Goal: Check status: Check status

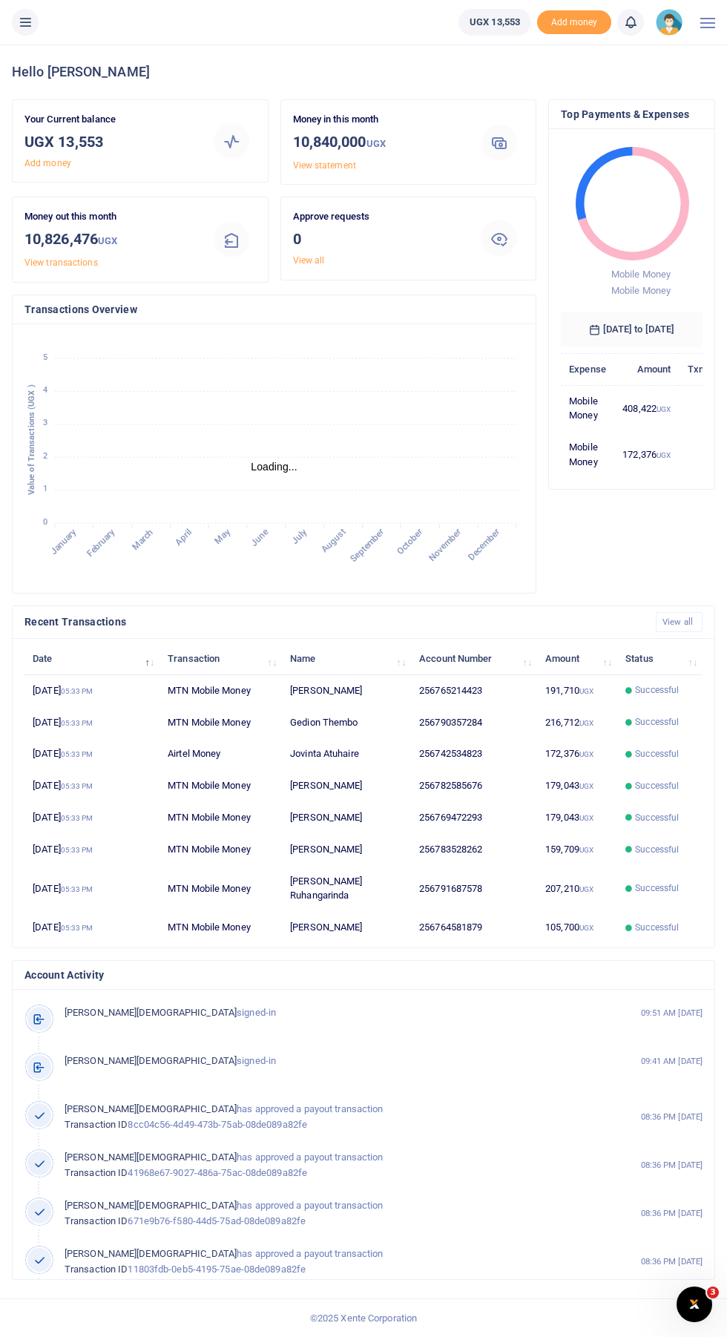
scroll to position [1, 1]
click at [25, 22] on icon at bounding box center [25, 22] width 15 height 16
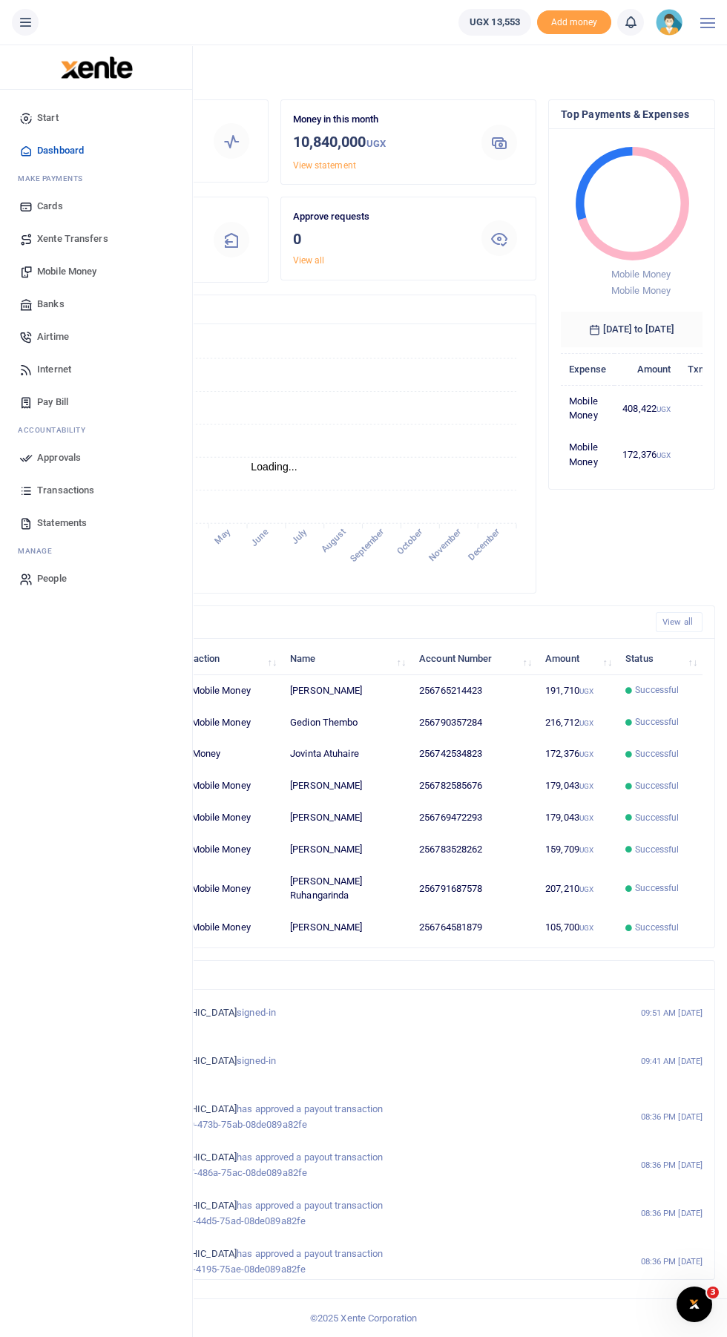
click at [88, 490] on span "Transactions" at bounding box center [65, 490] width 57 height 15
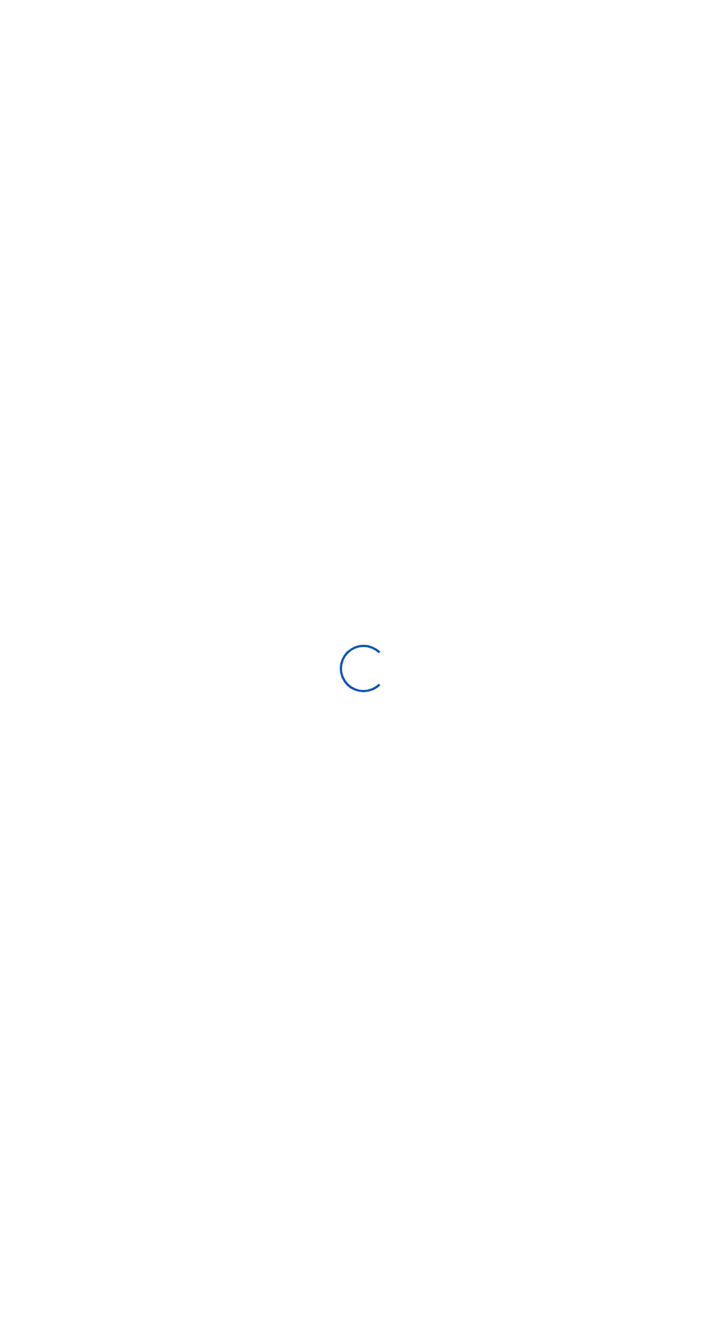
select select
type input "09/15/2025 - 10/14/2025"
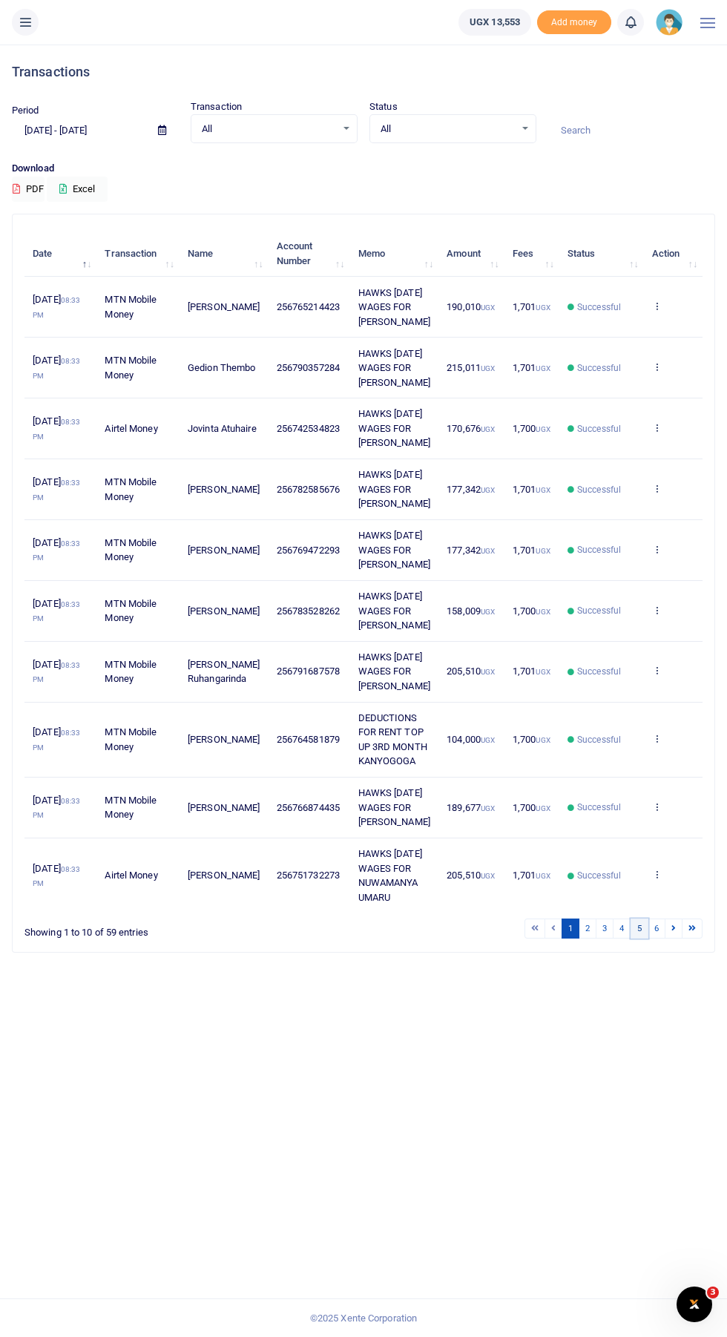
click at [630, 938] on link "5" at bounding box center [639, 928] width 18 height 20
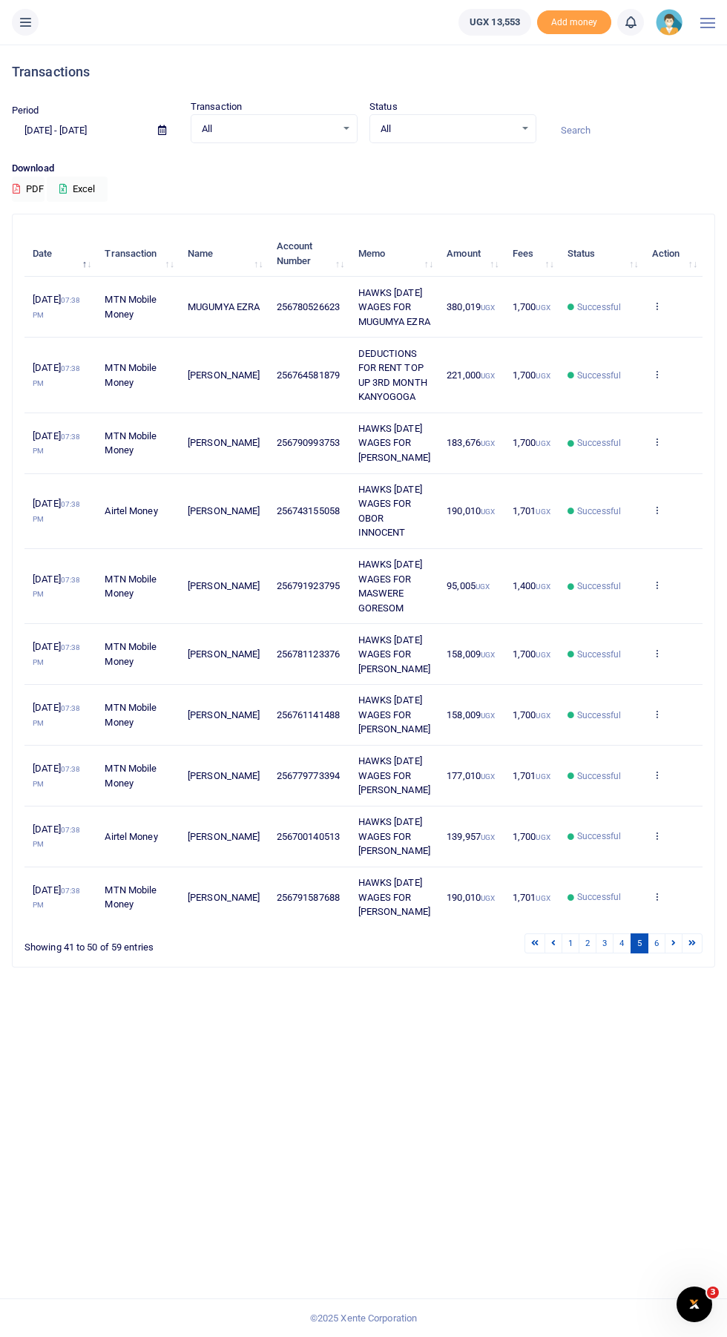
click at [644, 953] on link "5" at bounding box center [639, 943] width 18 height 20
click at [619, 953] on link "4" at bounding box center [622, 943] width 18 height 20
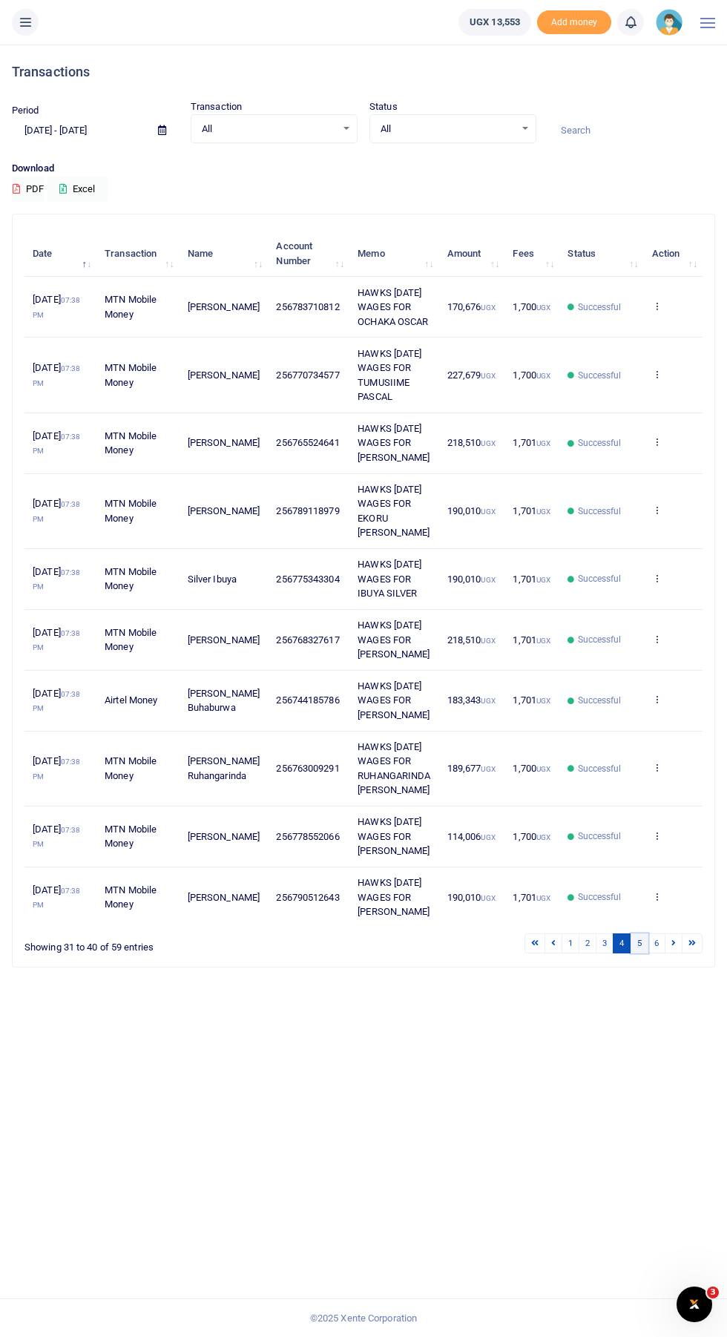
click at [633, 953] on link "5" at bounding box center [639, 943] width 18 height 20
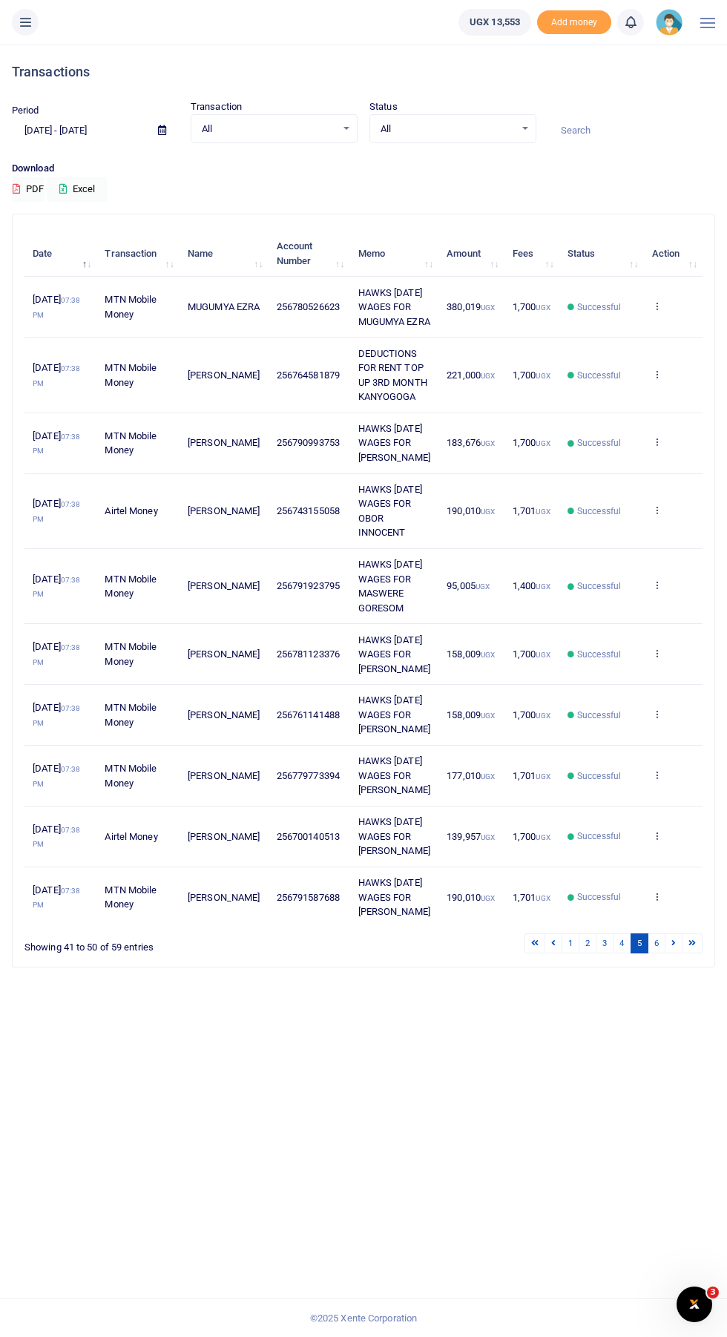
click at [656, 590] on icon at bounding box center [657, 584] width 10 height 10
click at [626, 756] on link "Send again" at bounding box center [602, 759] width 117 height 21
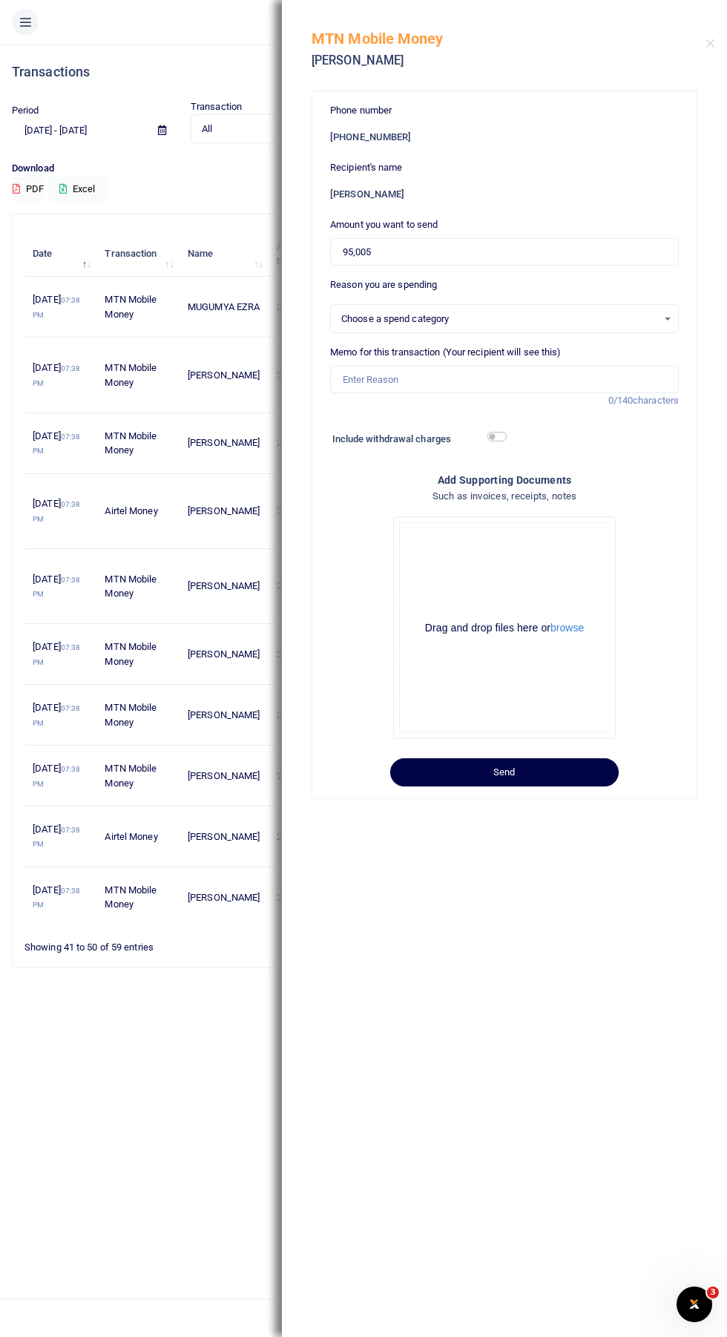
select select
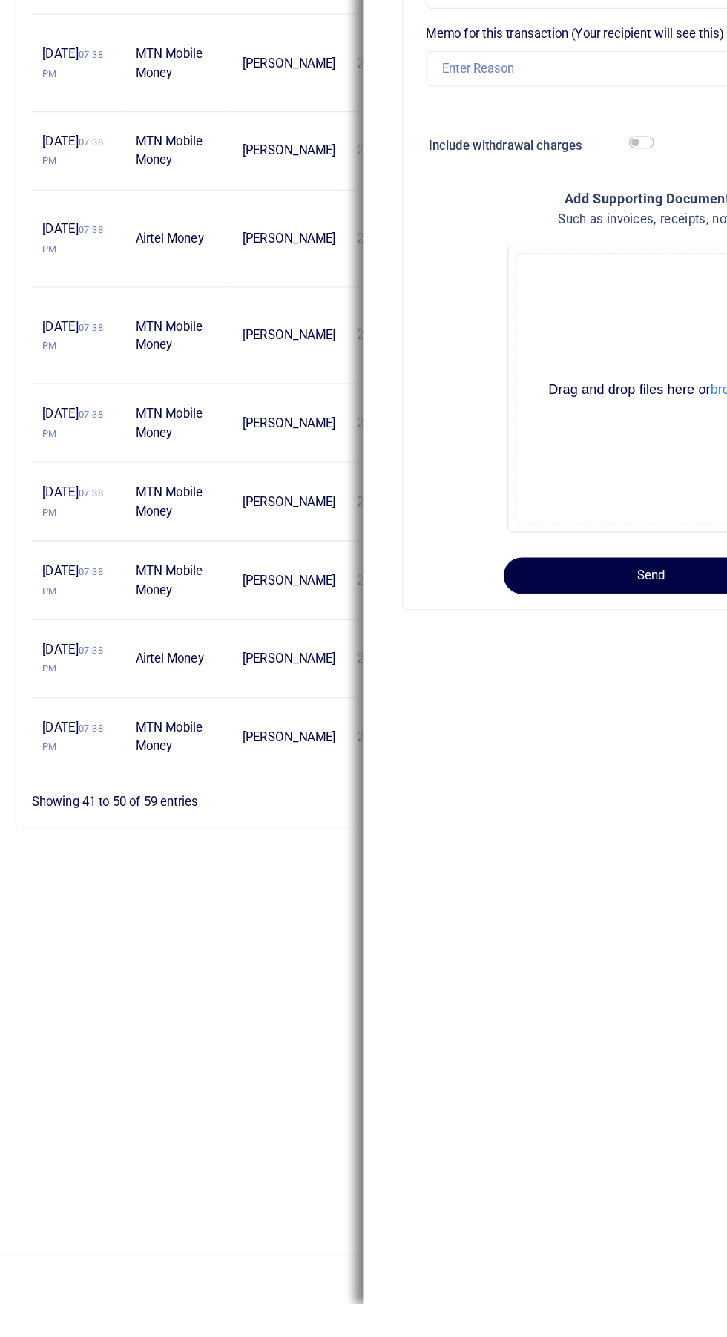
click at [140, 1329] on div "Transactions Period 09/15/2025 - 10/14/2025 Transaction All Select an option...…" at bounding box center [363, 691] width 727 height 1292
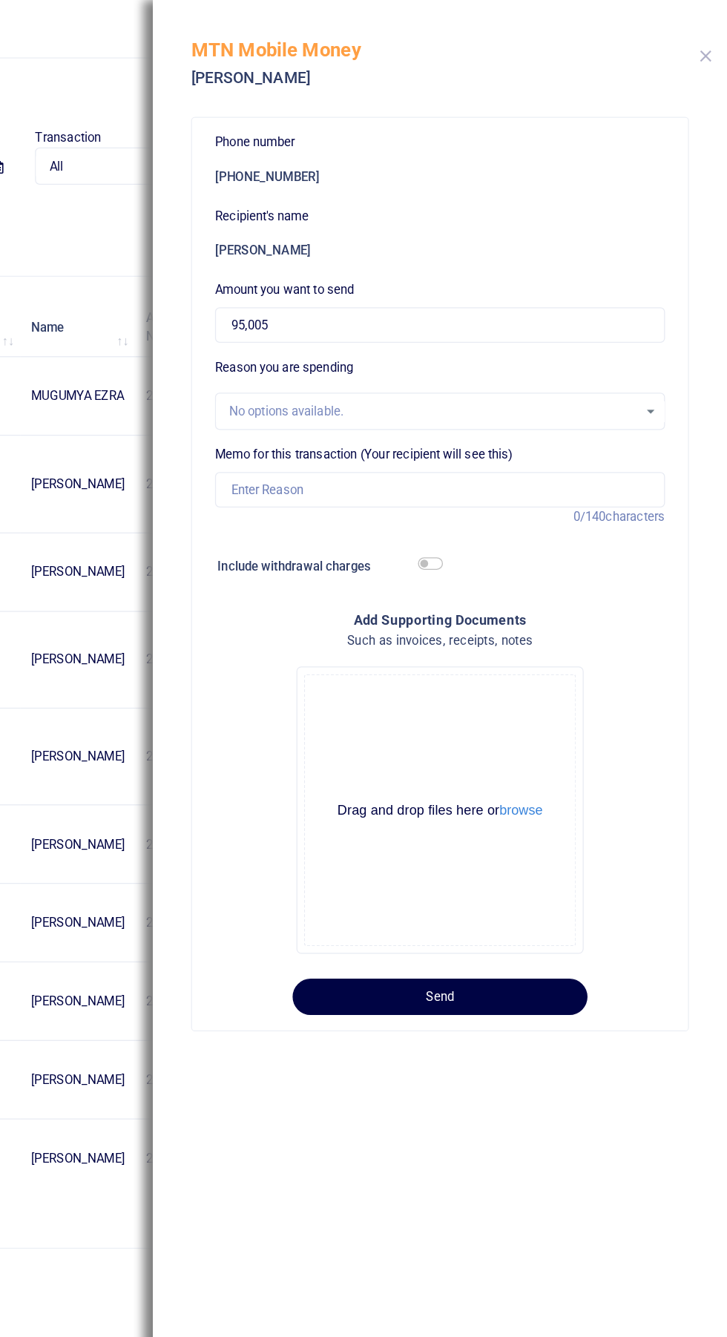
click at [710, 43] on button "Close" at bounding box center [710, 44] width 10 height 10
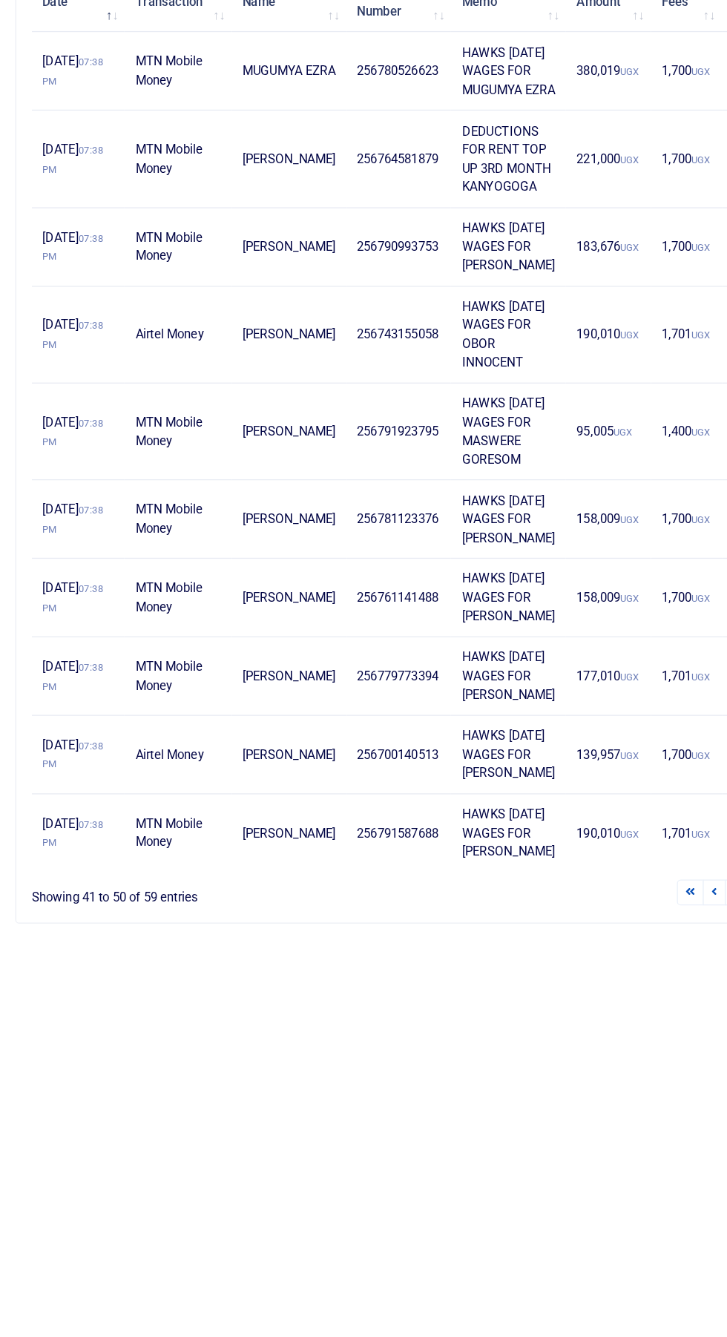
click at [47, 599] on span "10th Oct 2025 07:38 PM" at bounding box center [56, 586] width 47 height 26
click at [352, 867] on td "HAWKS SEPTEMBER 2025 WAGES FOR AMANYA ROBERT" at bounding box center [393, 836] width 89 height 61
click at [294, 591] on span "256791923795" at bounding box center [308, 585] width 63 height 11
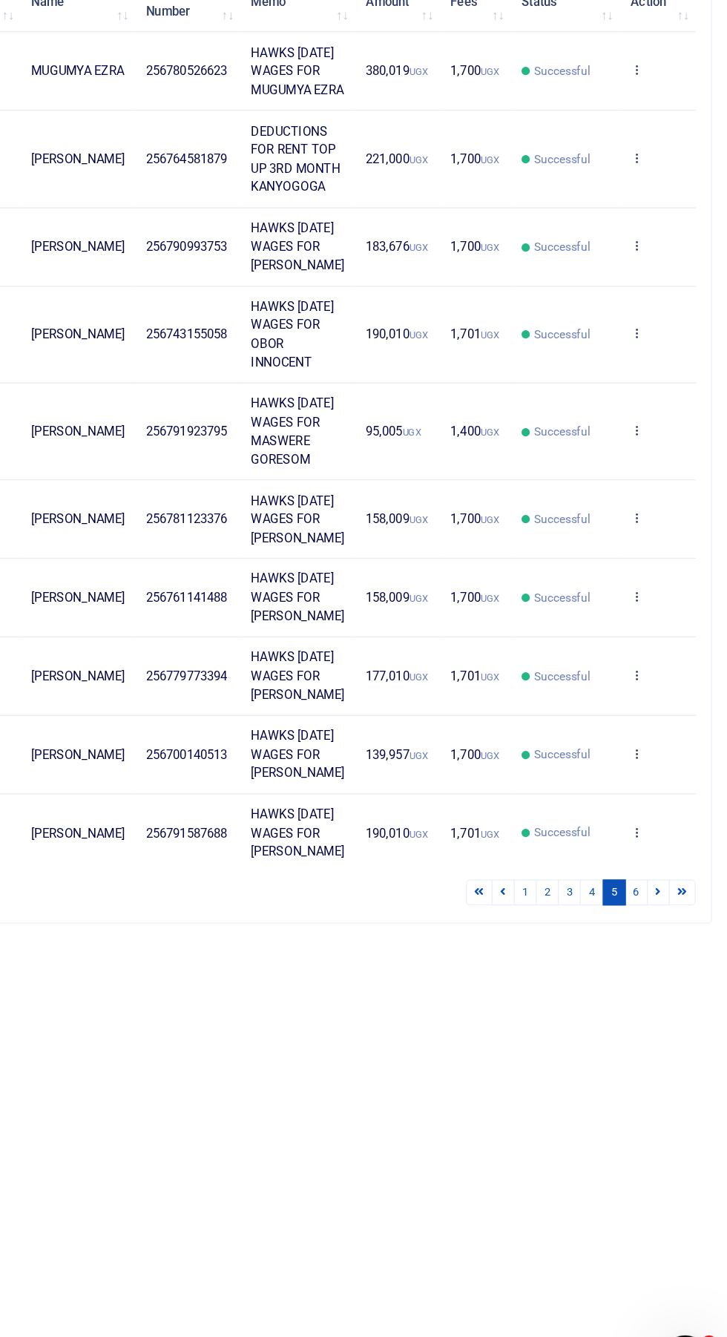
click at [597, 624] on td "Successful" at bounding box center [601, 586] width 85 height 75
click at [577, 593] on span "Successful" at bounding box center [599, 585] width 44 height 13
click at [513, 624] on td "1,400 UGX" at bounding box center [531, 586] width 55 height 75
click at [656, 590] on icon at bounding box center [657, 584] width 10 height 10
click at [593, 721] on link "View details" at bounding box center [602, 726] width 117 height 21
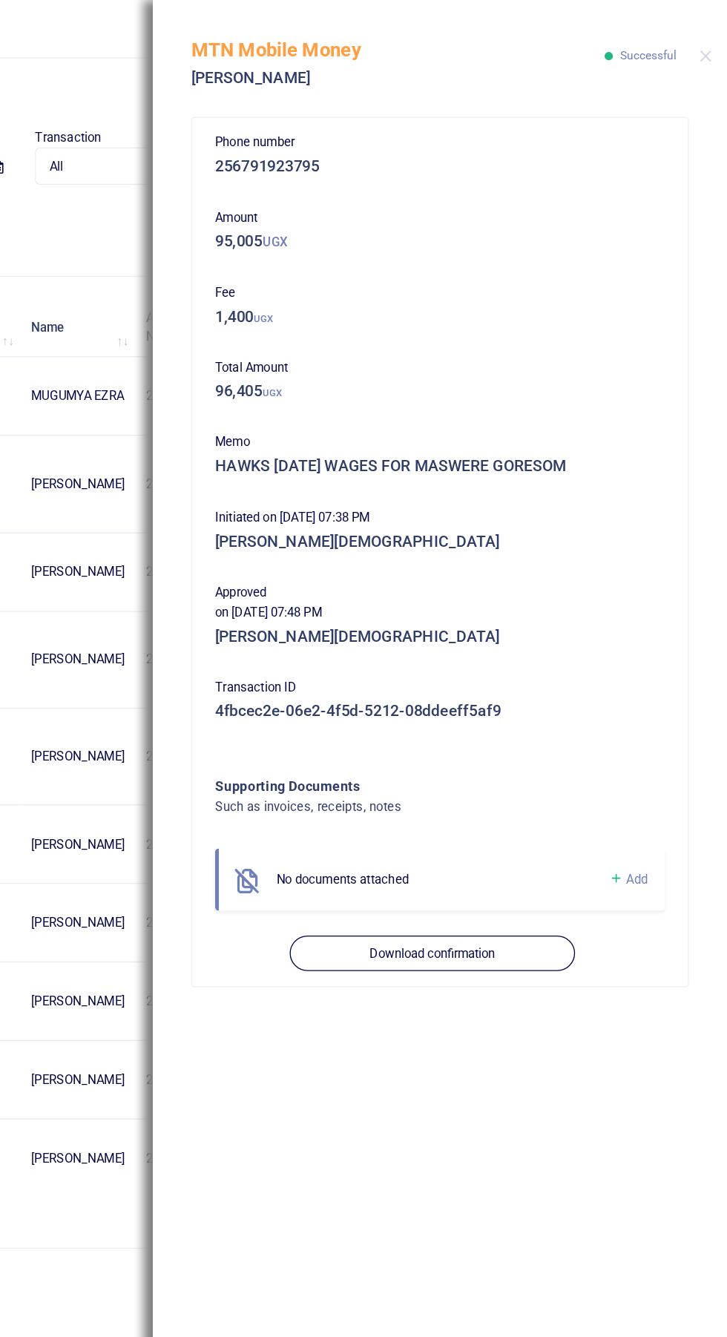
click at [481, 739] on button "Download confirmation" at bounding box center [498, 739] width 220 height 28
click at [516, 734] on button "Download confirmation" at bounding box center [498, 739] width 220 height 28
